Goal: Information Seeking & Learning: Learn about a topic

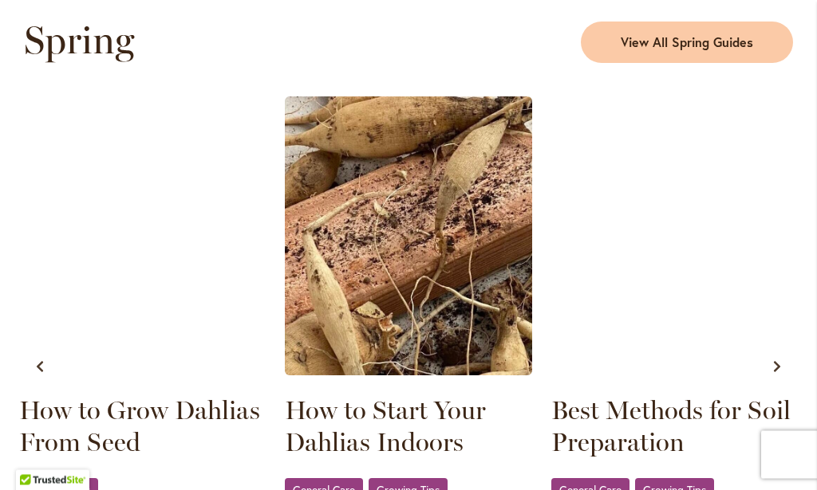
scroll to position [821, 0]
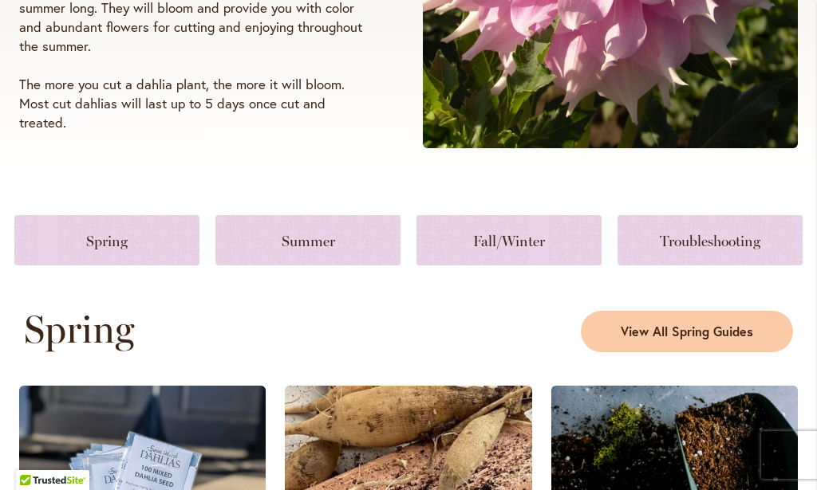
click at [93, 245] on link at bounding box center [106, 240] width 185 height 50
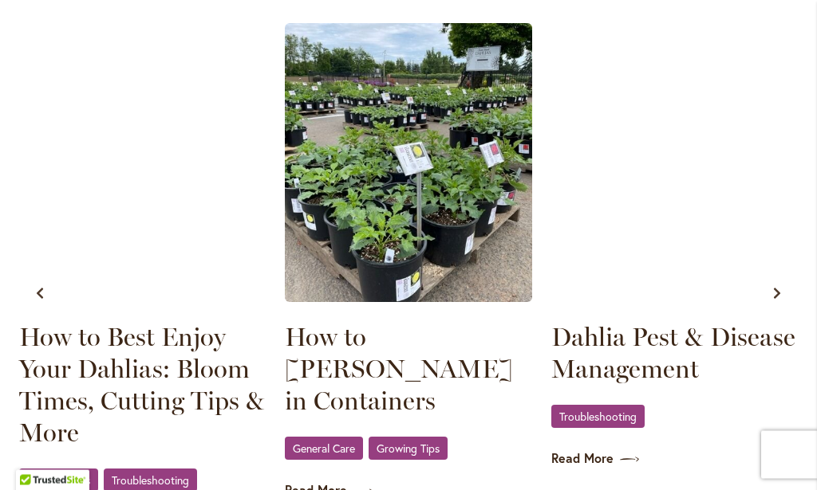
scroll to position [1605, 0]
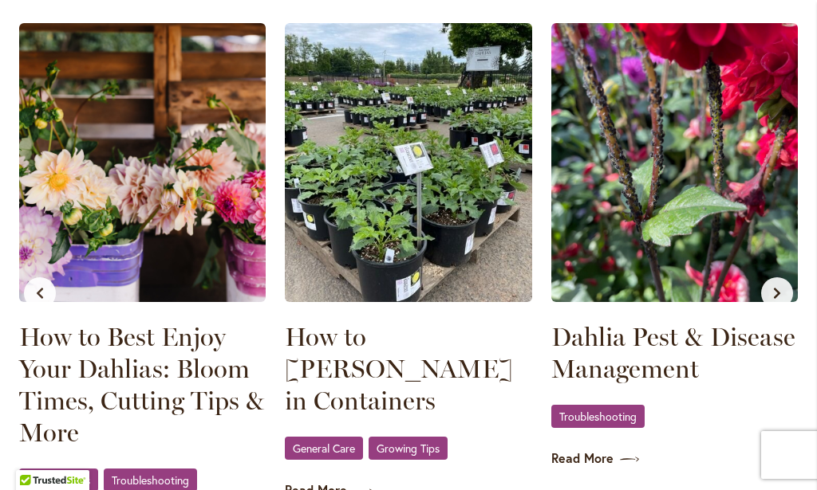
click at [589, 467] on link "Read More" at bounding box center [674, 459] width 246 height 18
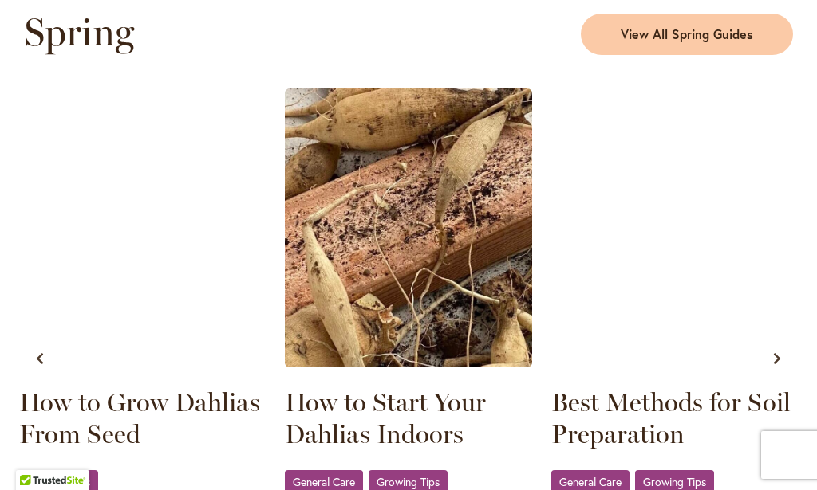
scroll to position [798, 0]
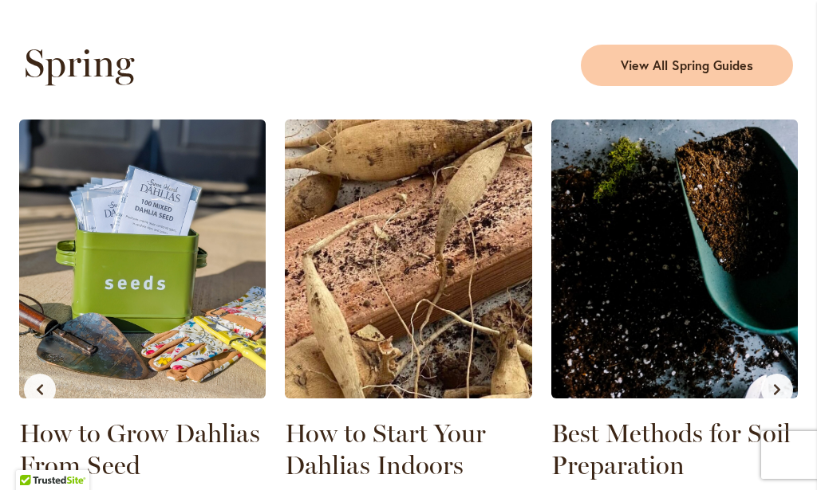
scroll to position [532, 0]
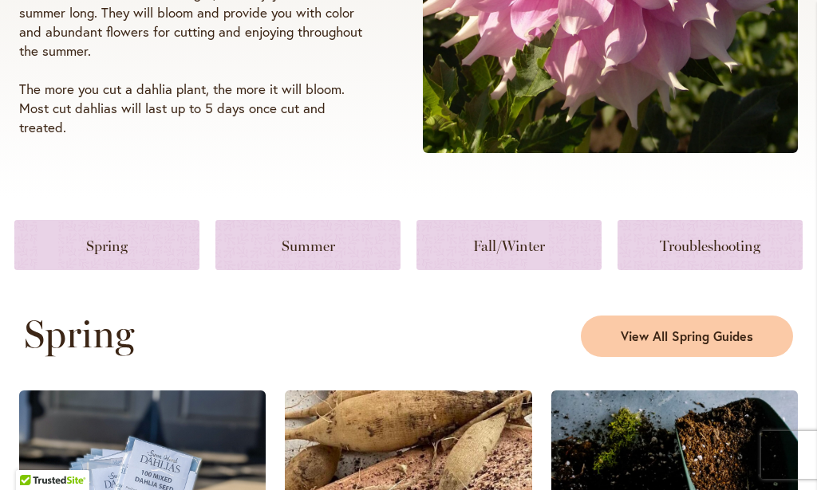
click at [316, 247] on link at bounding box center [307, 245] width 185 height 50
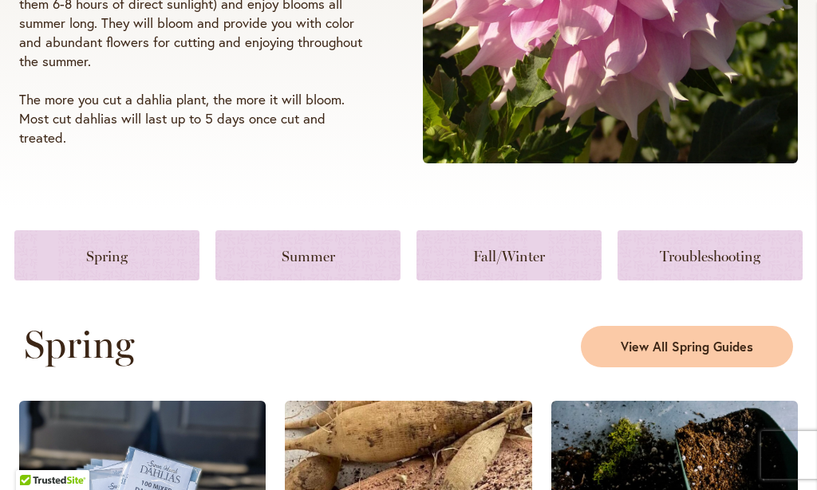
scroll to position [384, 0]
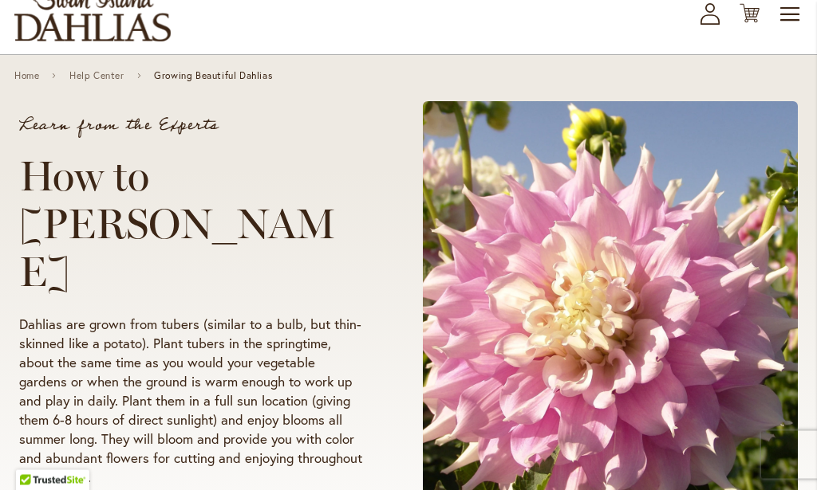
scroll to position [100, 0]
click at [30, 78] on link "Home" at bounding box center [26, 75] width 25 height 11
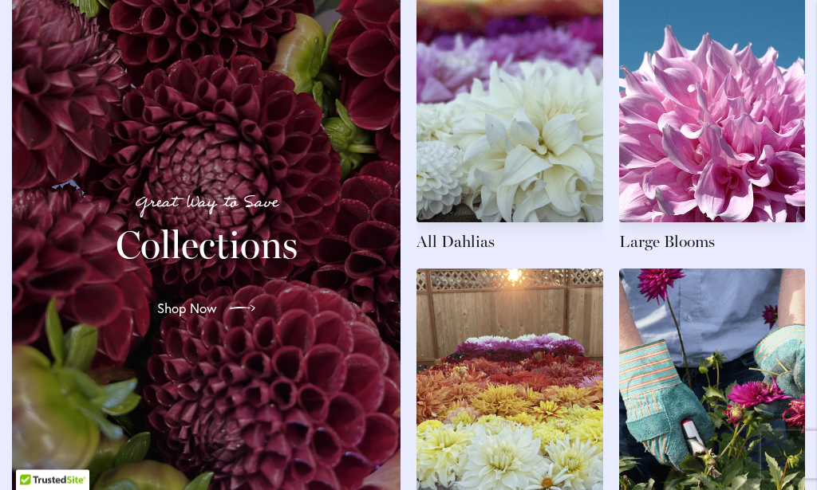
scroll to position [2354, 0]
click at [174, 305] on link "Shop Now" at bounding box center [206, 308] width 124 height 45
click at [193, 318] on span "Shop Now" at bounding box center [187, 308] width 60 height 19
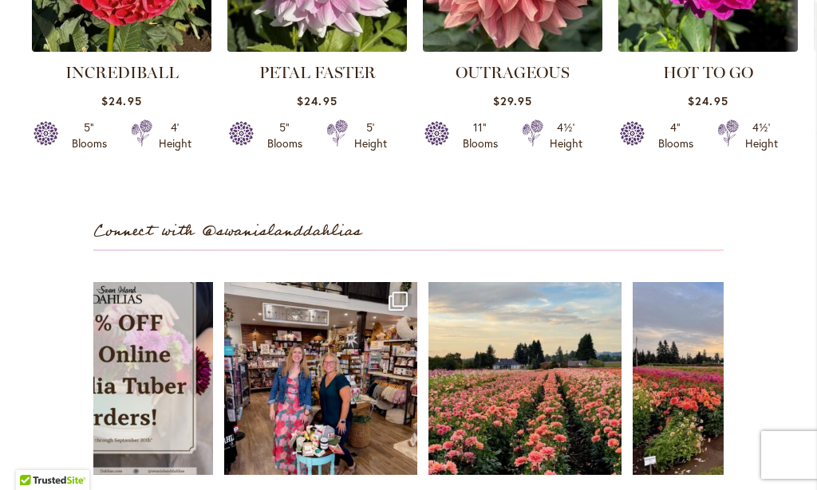
scroll to position [4424, 0]
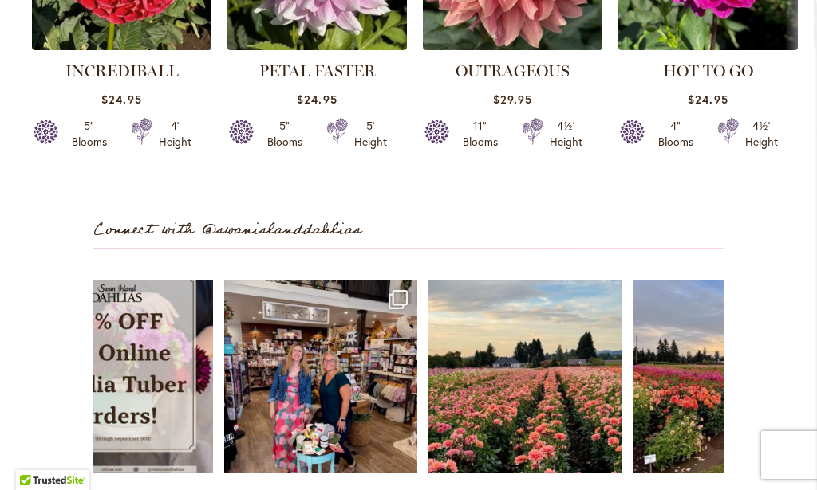
click at [500, 401] on link "Open" at bounding box center [524, 377] width 193 height 193
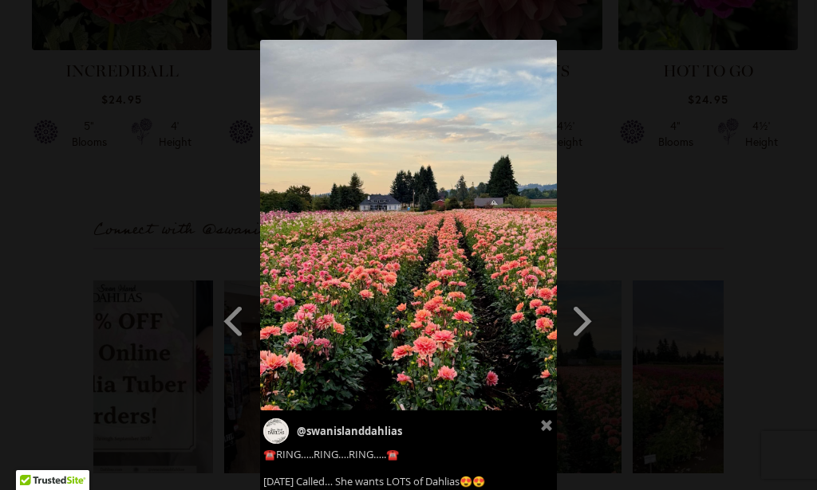
click at [574, 321] on span at bounding box center [582, 321] width 27 height 36
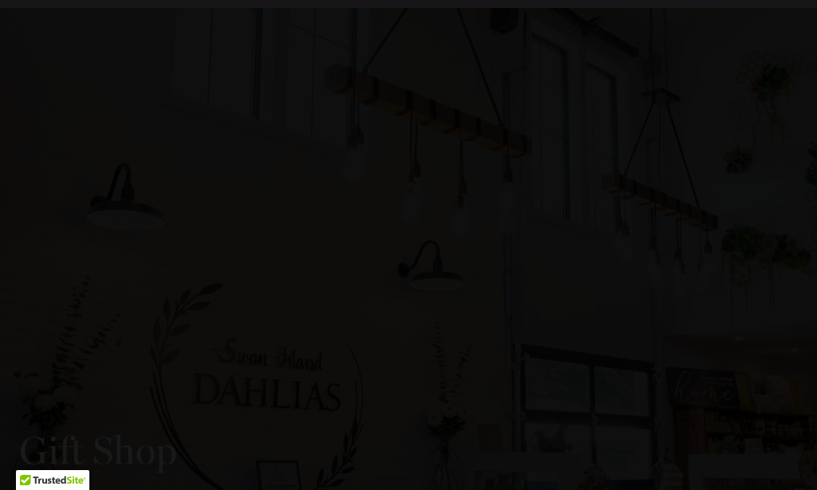
scroll to position [3457, 0]
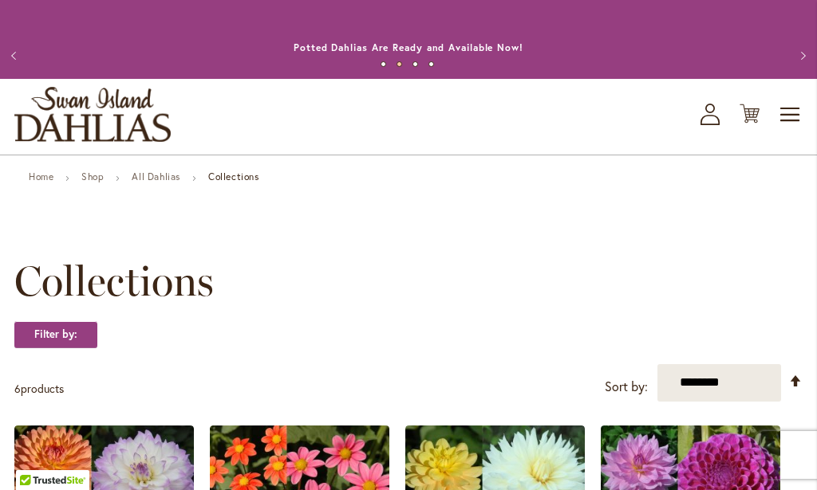
click at [12, 44] on button "Previous" at bounding box center [16, 56] width 32 height 32
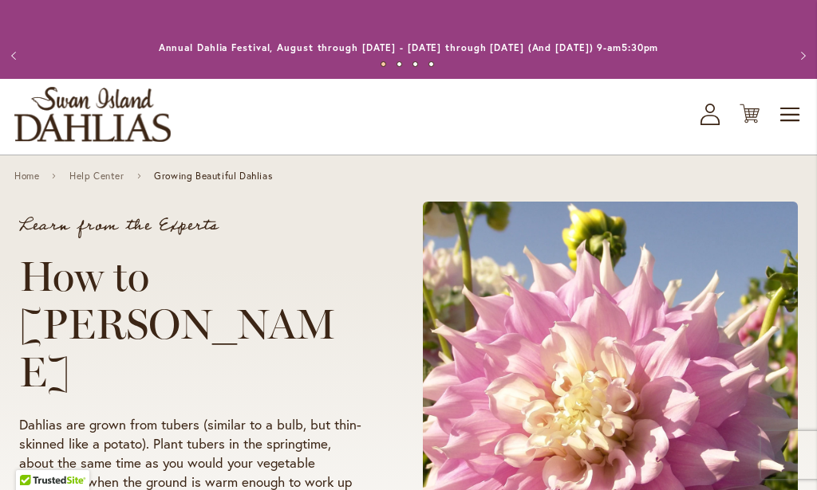
click at [790, 116] on span "Toggle Nav" at bounding box center [790, 115] width 24 height 32
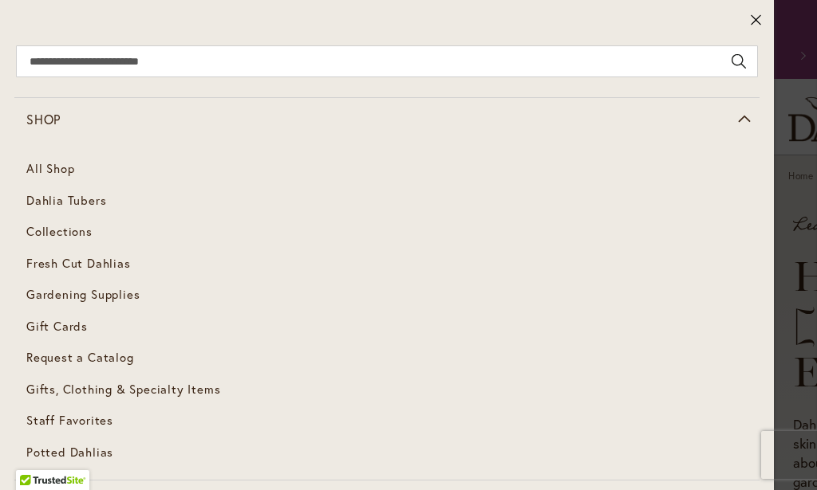
click at [30, 170] on link "All Shop" at bounding box center [386, 169] width 745 height 32
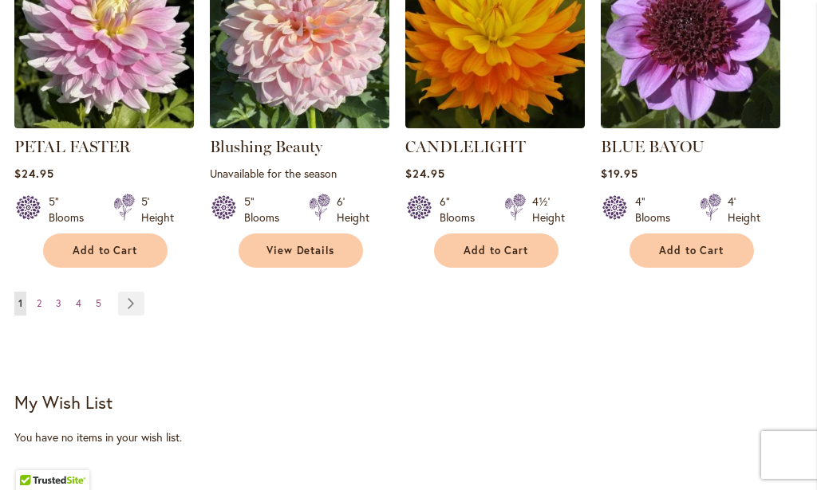
scroll to position [1457, 0]
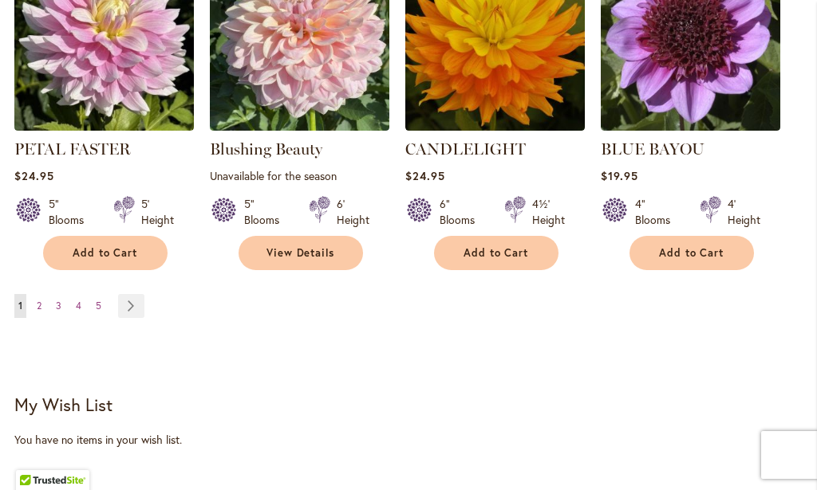
click at [120, 309] on link "Page Next" at bounding box center [131, 306] width 26 height 24
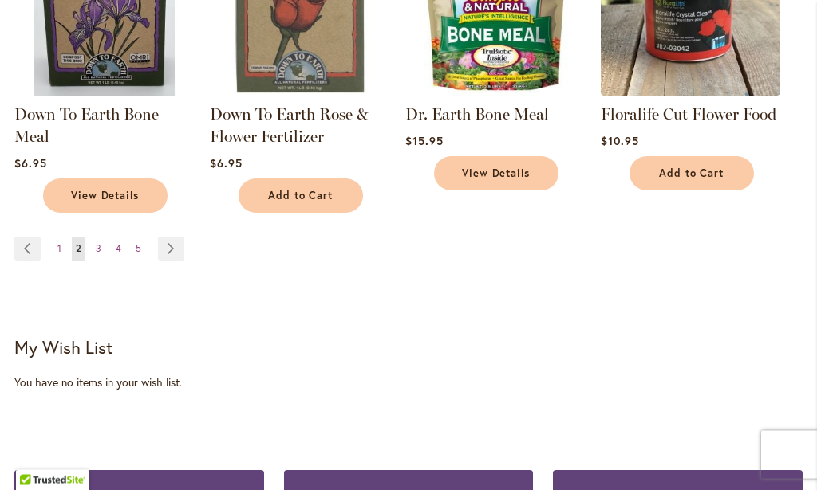
scroll to position [1470, 0]
click at [170, 260] on link "Page Next" at bounding box center [171, 249] width 26 height 24
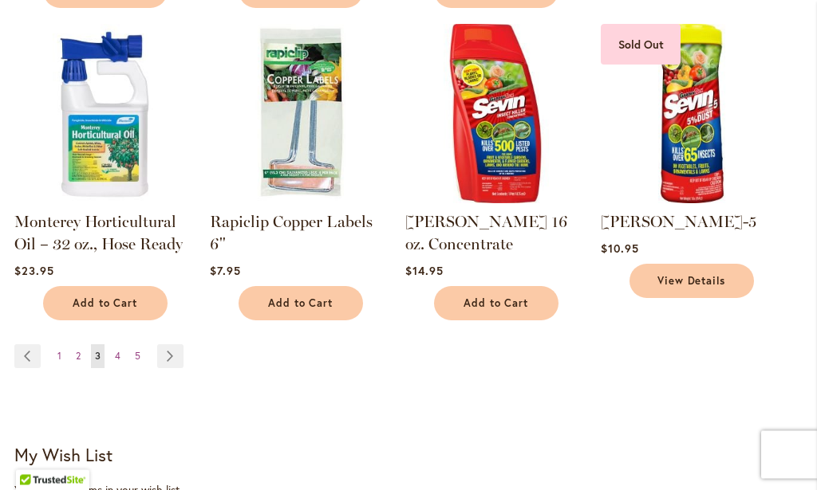
scroll to position [1342, 0]
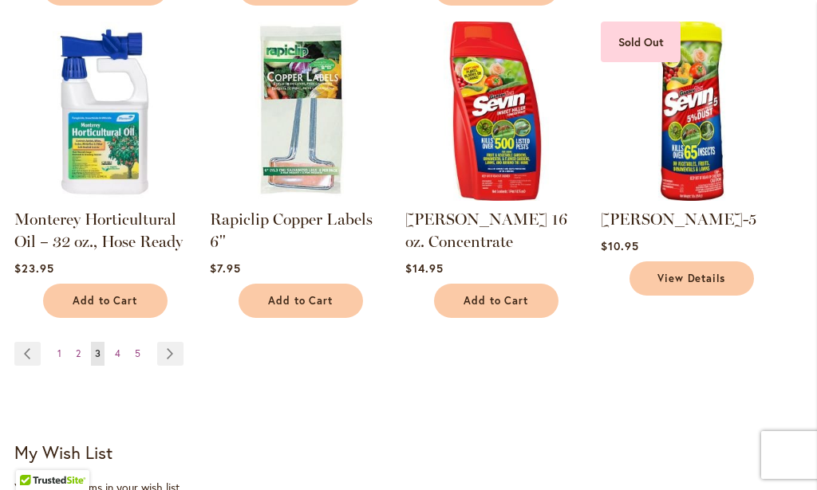
click at [116, 348] on span "4" at bounding box center [118, 354] width 6 height 12
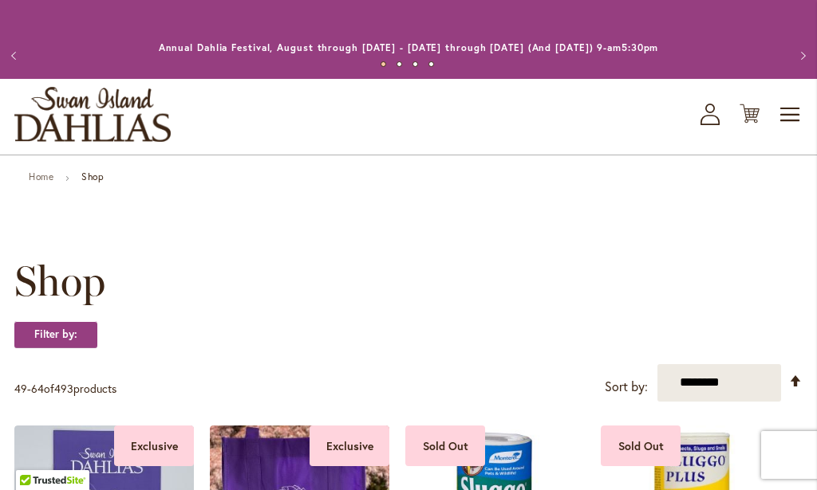
click at [146, 297] on h1 "Shop" at bounding box center [408, 282] width 788 height 48
